Goal: Transaction & Acquisition: Purchase product/service

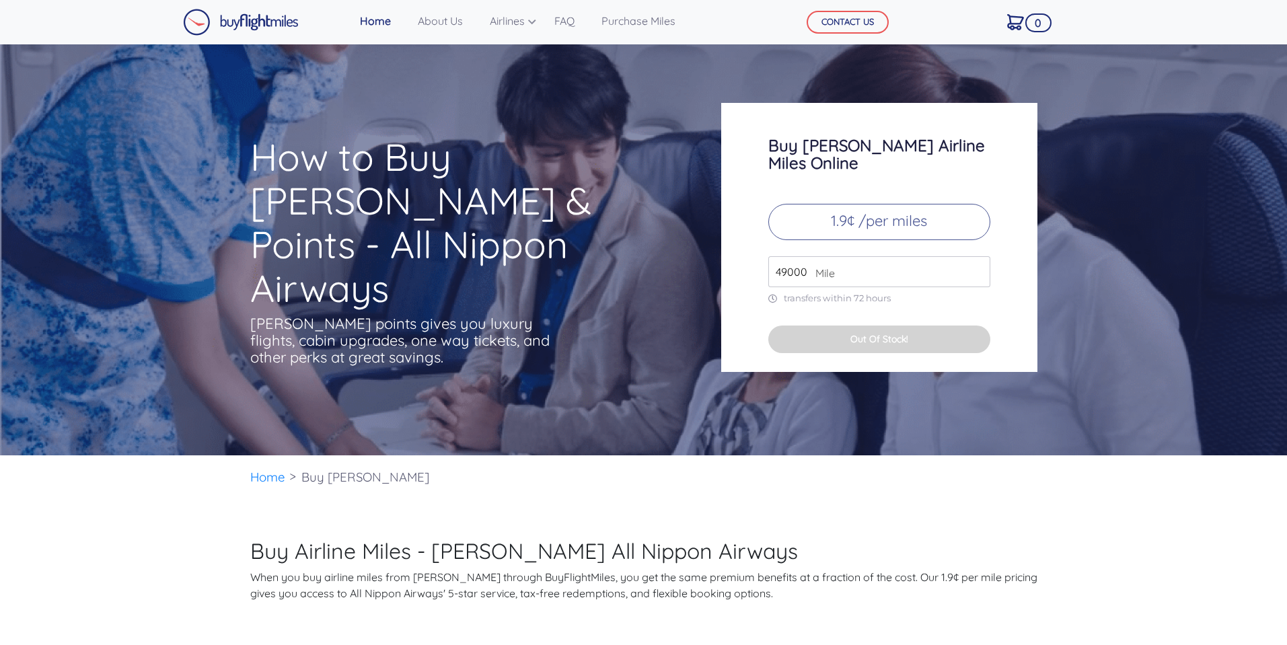
click at [795, 259] on input "49000" at bounding box center [880, 271] width 222 height 31
paste input "28"
type input "28000"
click at [913, 293] on p "transfers within 72 hours" at bounding box center [880, 298] width 222 height 11
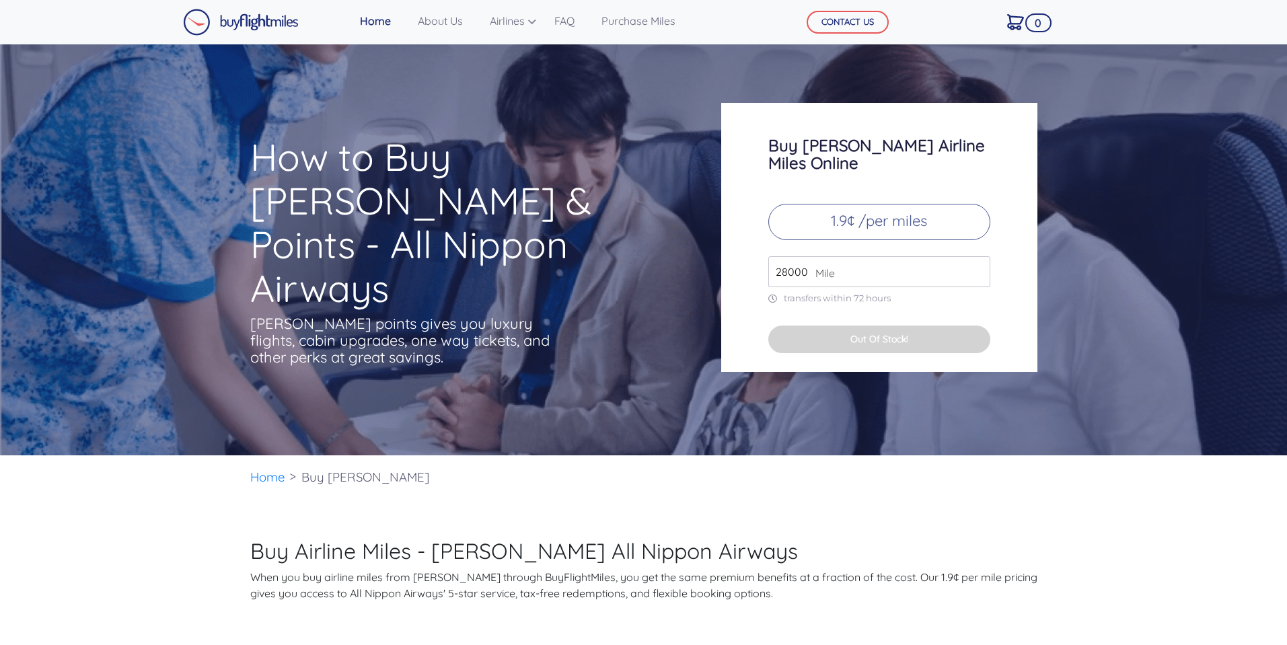
click at [907, 256] on input "28000" at bounding box center [880, 271] width 222 height 31
click at [807, 256] on input "28000" at bounding box center [880, 271] width 222 height 31
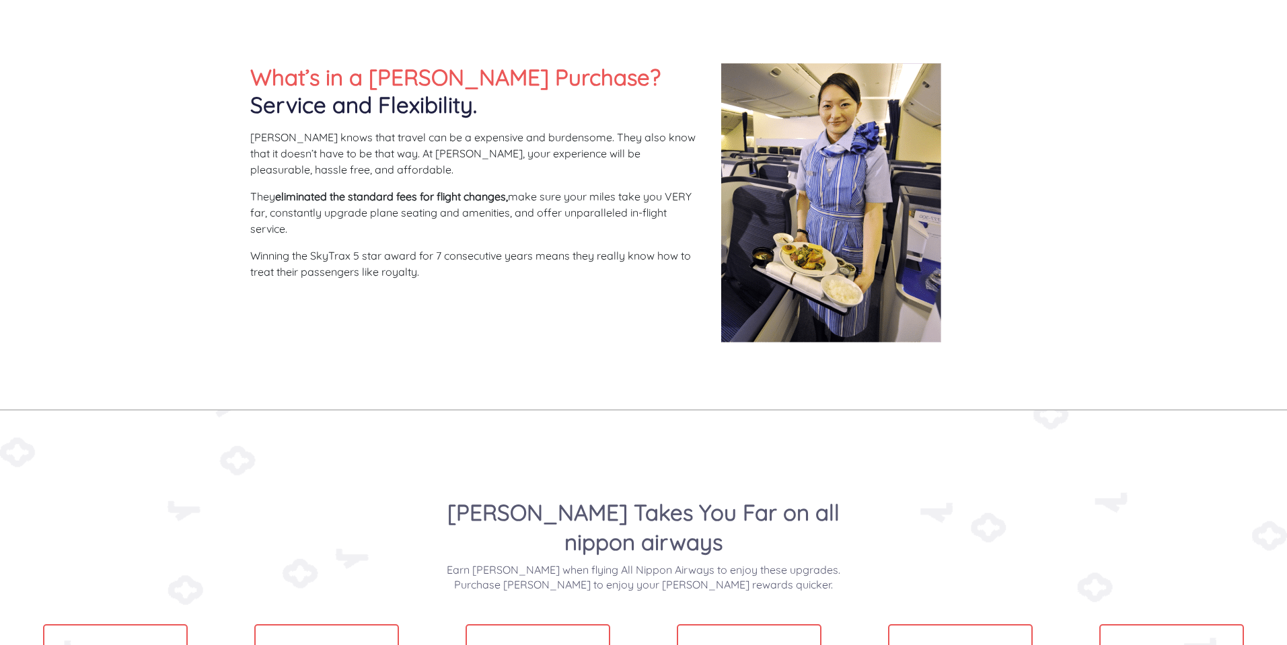
scroll to position [565, 0]
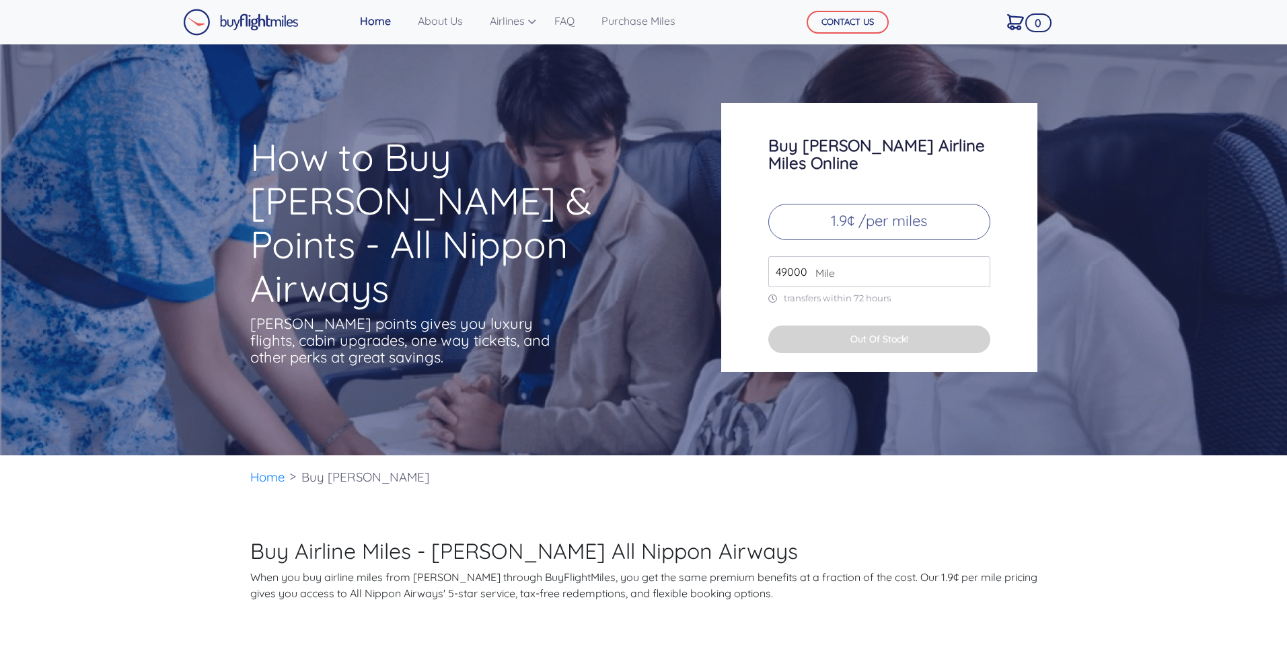
click at [781, 259] on input "49000" at bounding box center [880, 271] width 222 height 31
paste input "28"
type input "28000"
click at [847, 209] on p "1.9¢ /per miles" at bounding box center [880, 222] width 222 height 36
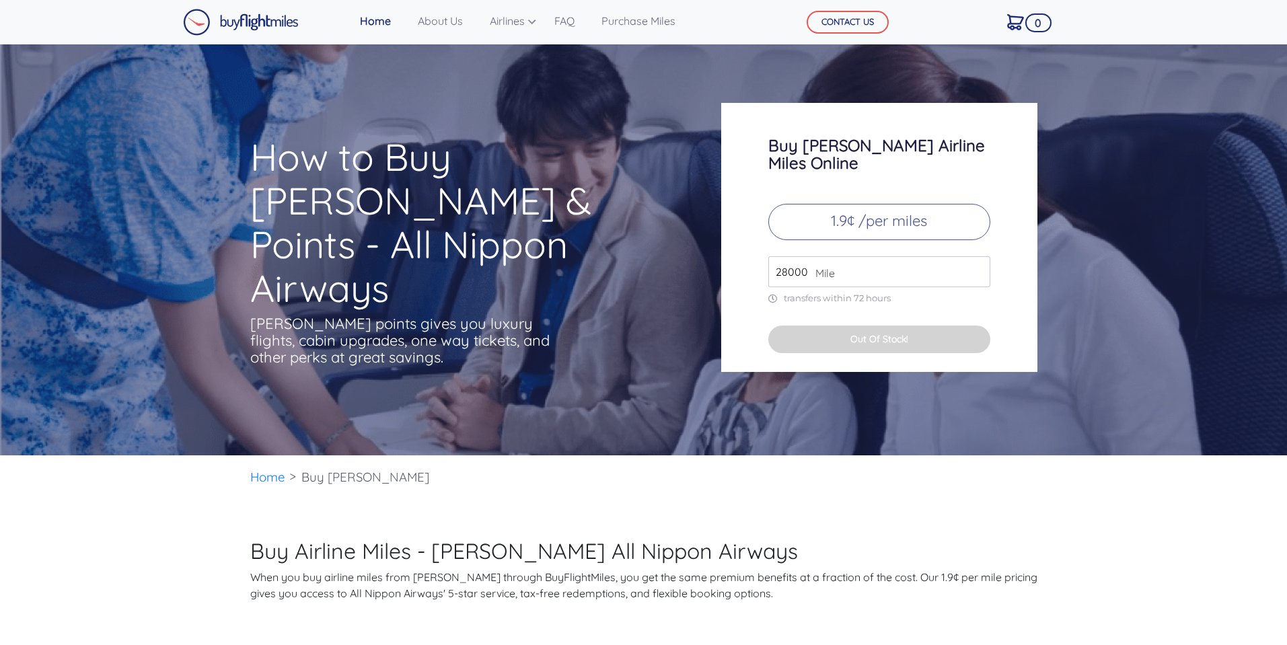
click at [851, 205] on p "1.9¢ /per miles" at bounding box center [880, 222] width 222 height 36
